Goal: Find specific page/section: Find specific page/section

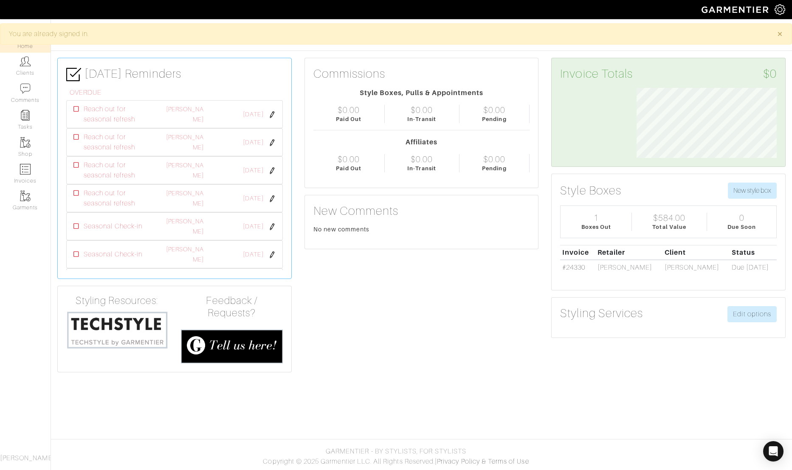
scroll to position [70, 153]
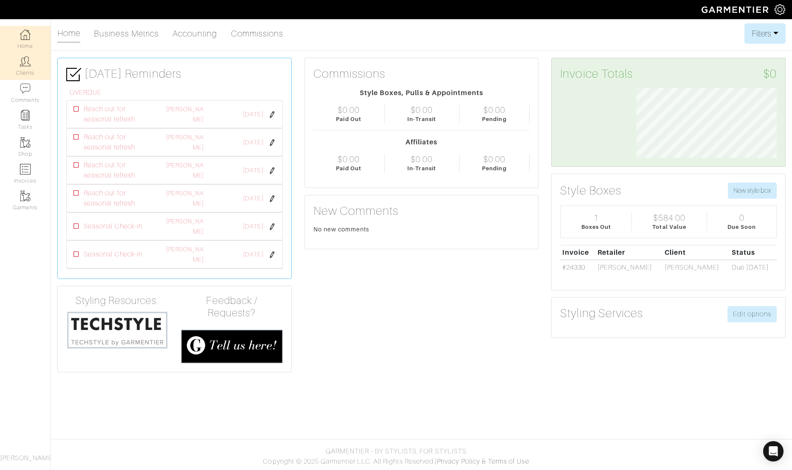
click at [32, 64] on link "Clients" at bounding box center [25, 66] width 51 height 27
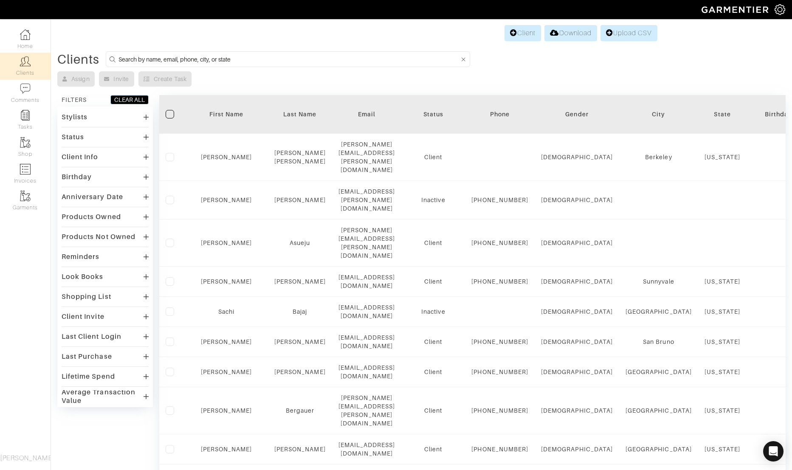
click at [178, 59] on input at bounding box center [288, 59] width 341 height 11
type input "amy"
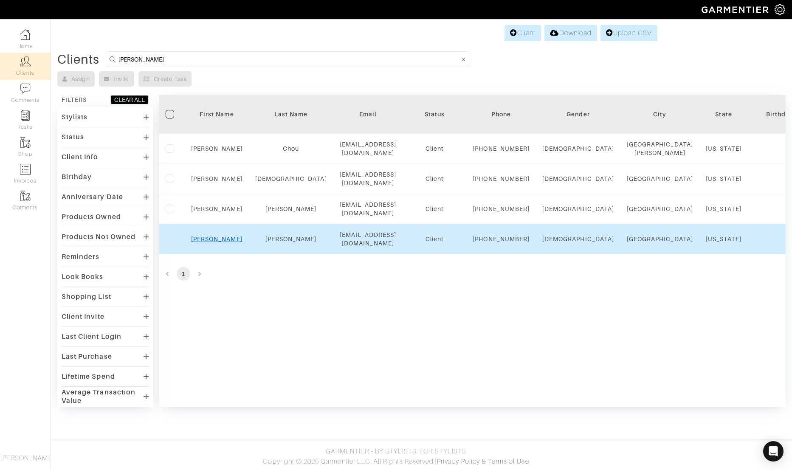
click at [214, 242] on link "Amy" at bounding box center [216, 239] width 51 height 7
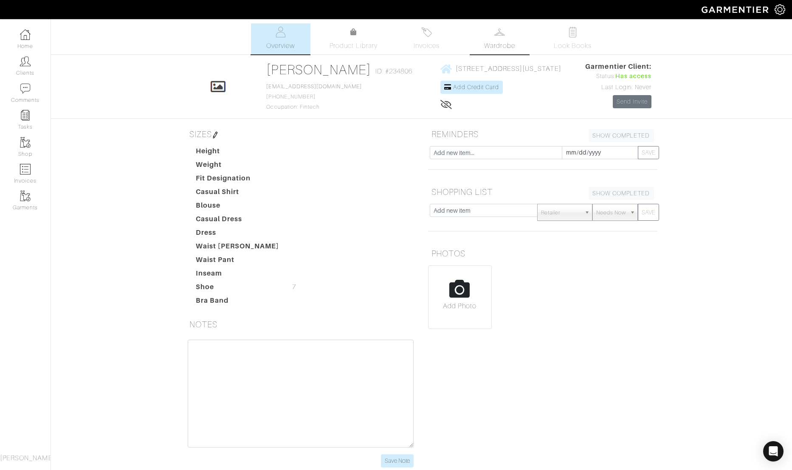
click at [483, 36] on link "Wardrobe" at bounding box center [499, 38] width 59 height 31
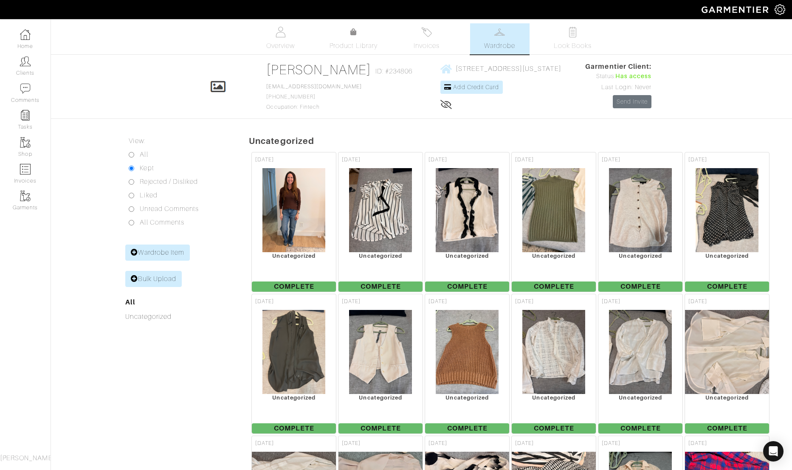
click at [133, 153] on input "All" at bounding box center [132, 155] width 6 height 6
radio input "true"
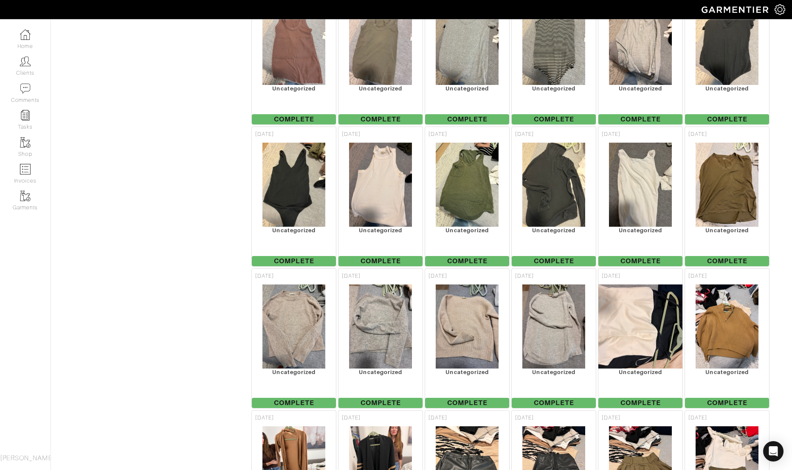
scroll to position [1351, 0]
